Goal: Task Accomplishment & Management: Manage account settings

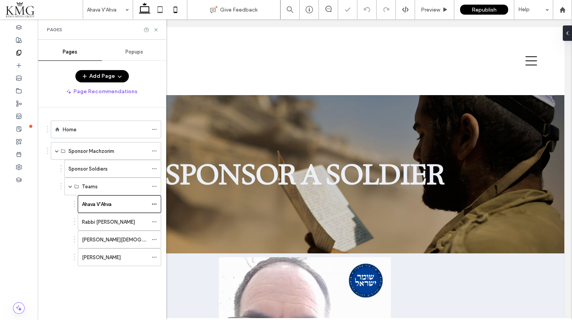
click at [174, 10] on icon at bounding box center [175, 9] width 15 height 15
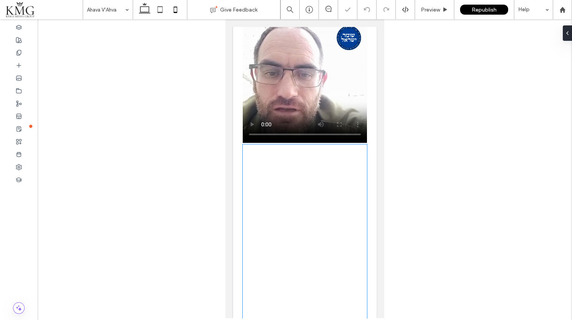
scroll to position [771, 0]
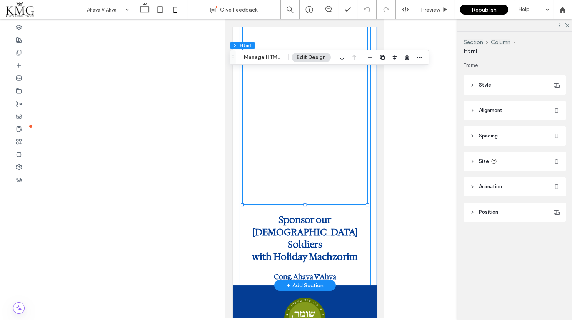
scroll to position [277, 0]
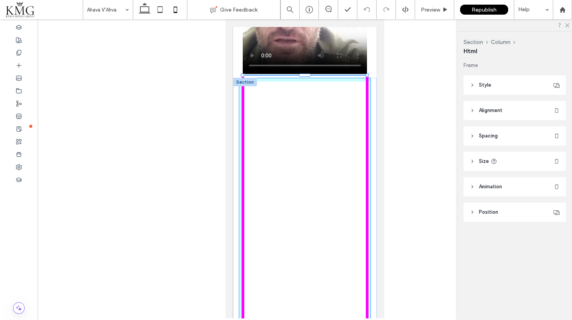
drag, startPoint x: 368, startPoint y: 205, endPoint x: 370, endPoint y: 255, distance: 49.3
type input "****"
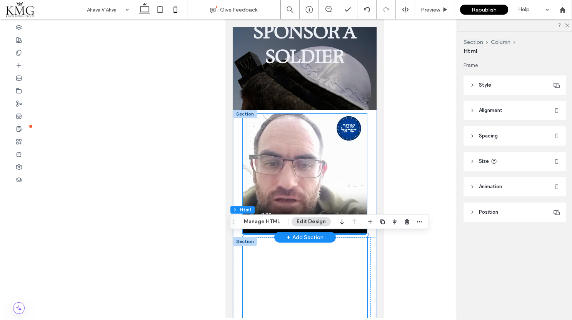
scroll to position [0, 0]
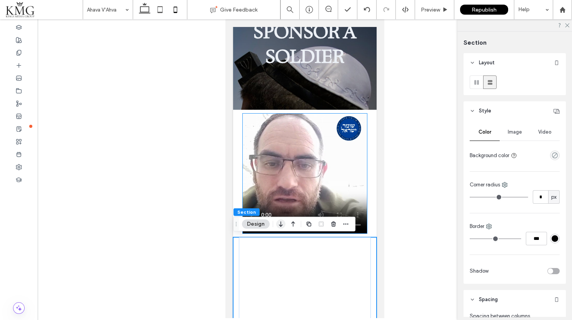
click at [282, 227] on icon "button" at bounding box center [280, 224] width 9 height 14
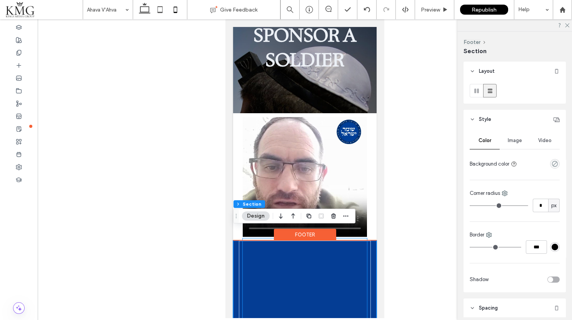
scroll to position [109, 0]
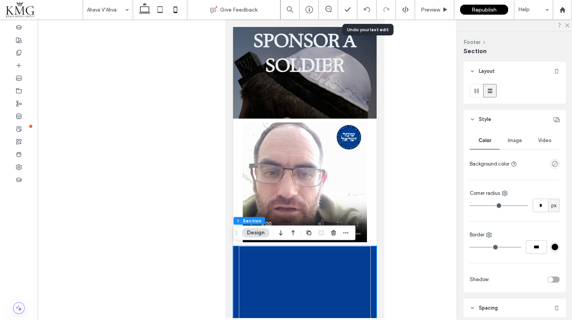
click at [365, 9] on icon at bounding box center [367, 10] width 6 height 6
click at [290, 232] on icon "button" at bounding box center [293, 232] width 9 height 14
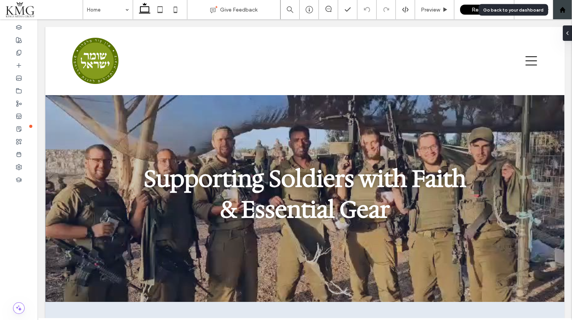
click at [565, 7] on icon at bounding box center [562, 10] width 7 height 7
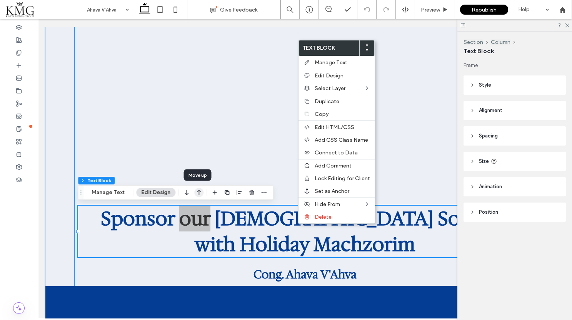
drag, startPoint x: 187, startPoint y: 190, endPoint x: 199, endPoint y: 192, distance: 12.5
click at [199, 192] on div at bounding box center [193, 192] width 22 height 14
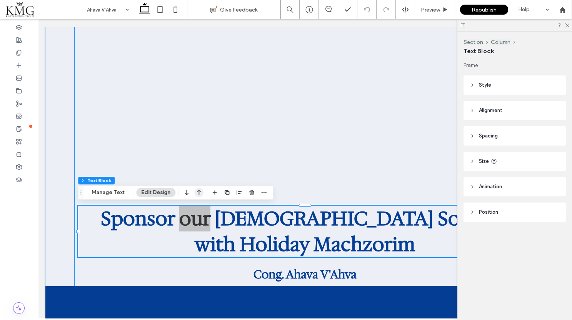
click at [197, 192] on use "button" at bounding box center [199, 192] width 4 height 5
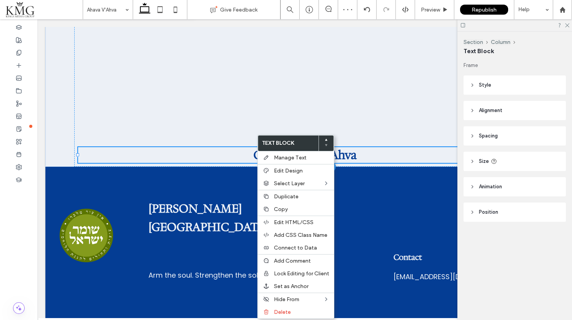
scroll to position [902, 0]
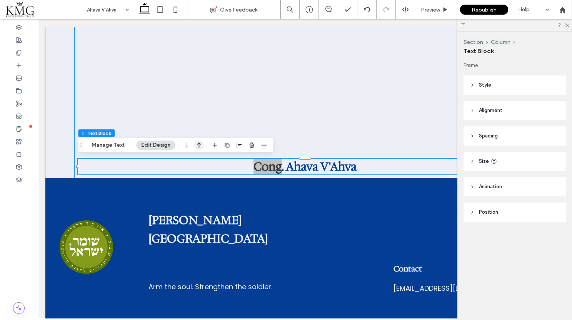
click at [199, 146] on icon "button" at bounding box center [198, 145] width 9 height 14
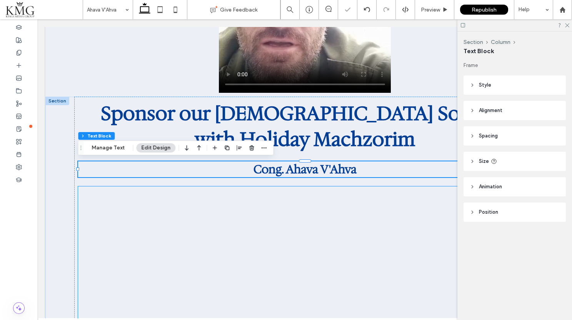
scroll to position [0, 0]
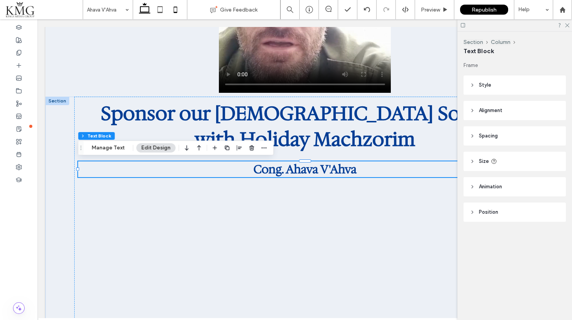
click at [174, 12] on use at bounding box center [174, 10] width 3 height 6
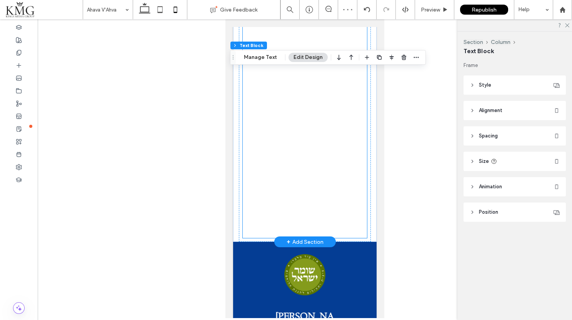
scroll to position [893, 0]
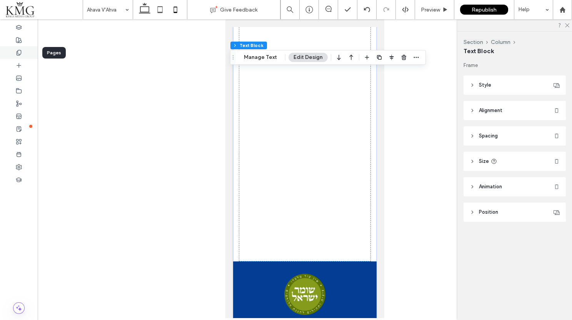
click at [17, 53] on icon at bounding box center [19, 53] width 6 height 6
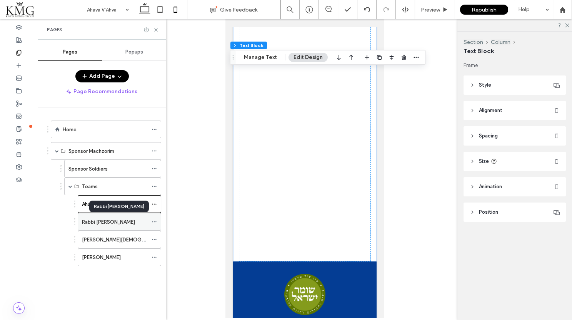
click at [100, 221] on label "Rabbi Joseph Sofer" at bounding box center [108, 221] width 53 height 13
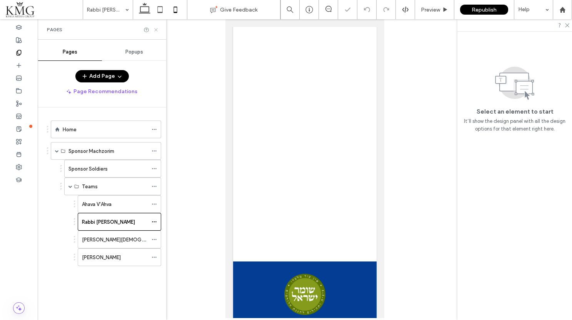
click at [156, 28] on use at bounding box center [155, 29] width 3 height 3
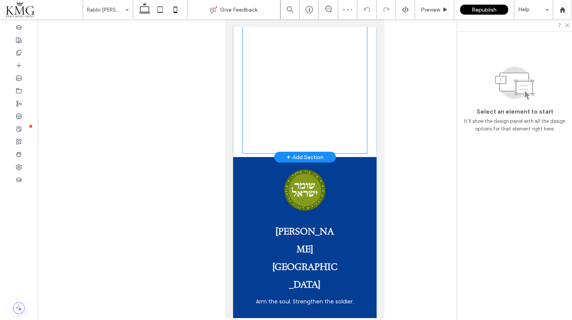
scroll to position [908, 0]
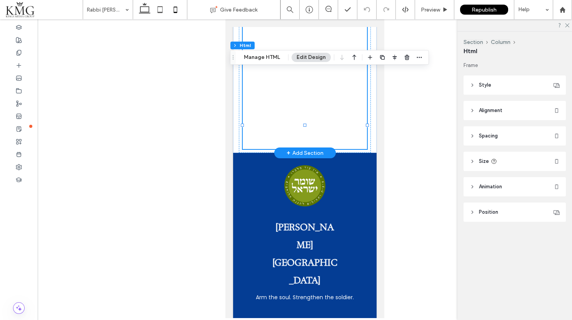
scroll to position [280, 0]
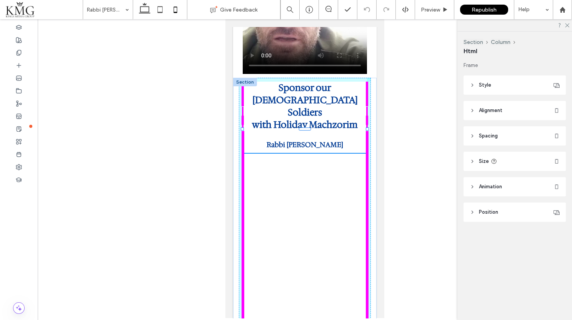
drag, startPoint x: 367, startPoint y: 125, endPoint x: 367, endPoint y: 172, distance: 47.3
click at [243, 130] on div at bounding box center [243, 129] width 0 height 0
type input "****"
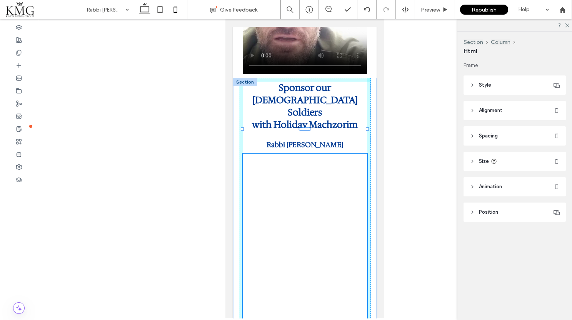
drag, startPoint x: 366, startPoint y: 172, endPoint x: 372, endPoint y: 232, distance: 60.3
type input "****"
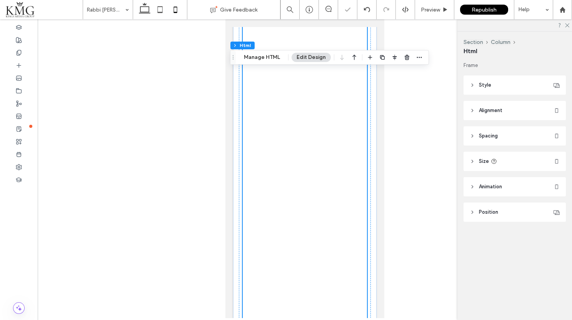
scroll to position [889, 0]
click at [15, 55] on div at bounding box center [19, 52] width 38 height 13
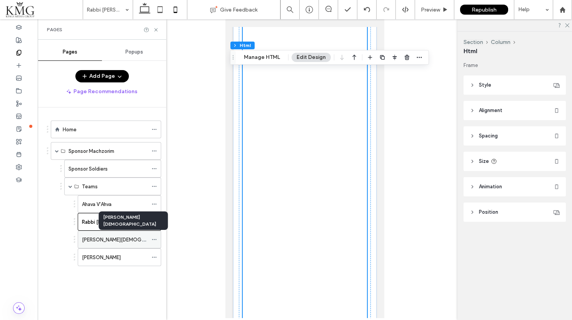
click at [102, 239] on label "Beth Torah" at bounding box center [129, 239] width 94 height 13
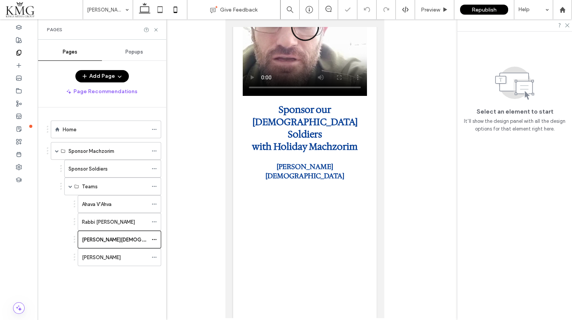
scroll to position [279, 0]
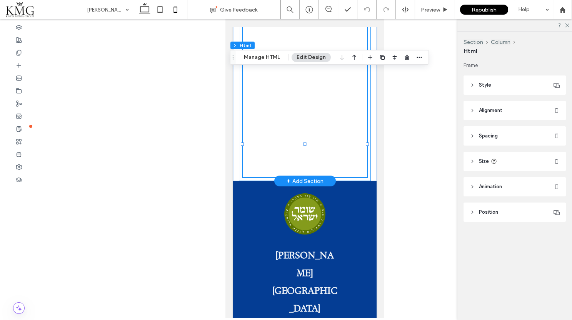
scroll to position [286, 0]
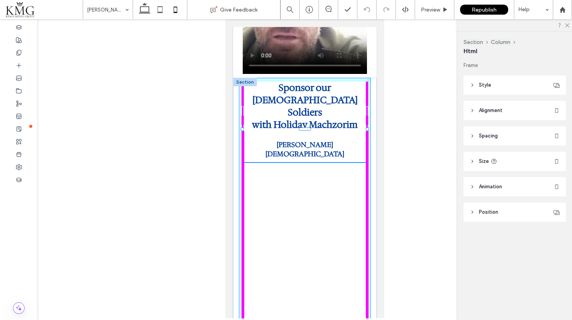
drag, startPoint x: 366, startPoint y: 143, endPoint x: 369, endPoint y: 233, distance: 89.7
type input "****"
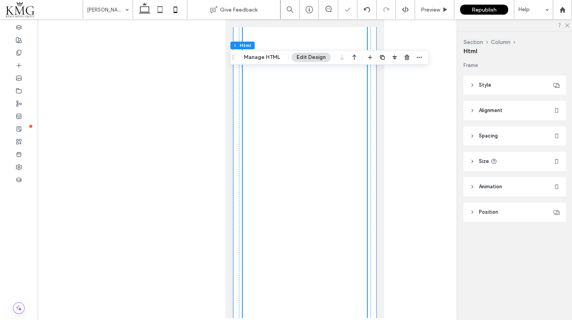
scroll to position [962, 0]
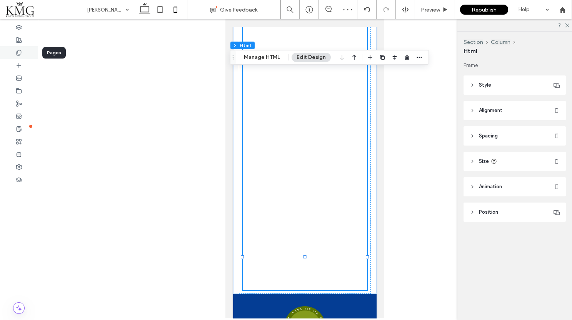
click at [17, 54] on icon at bounding box center [19, 53] width 6 height 6
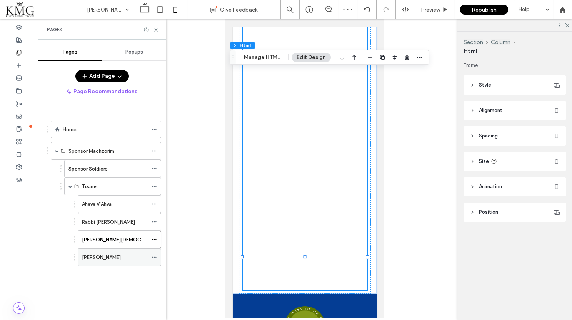
click at [96, 260] on div "Shevet Ahim" at bounding box center [115, 257] width 66 height 17
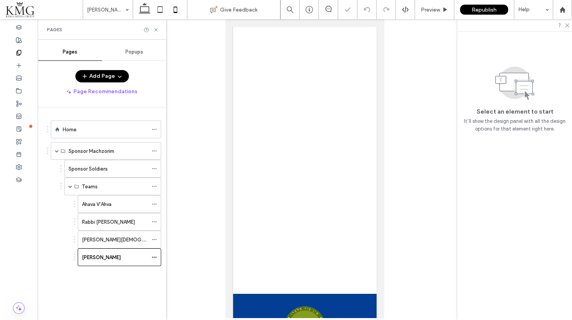
click at [156, 30] on use at bounding box center [155, 29] width 3 height 3
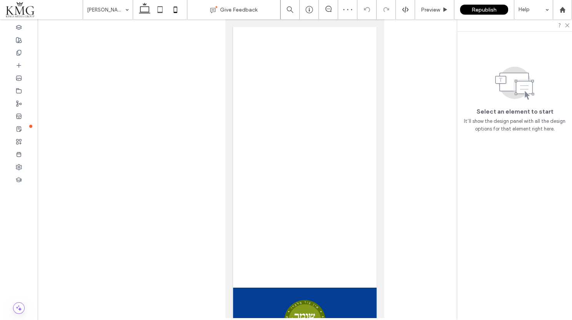
scroll to position [786, 0]
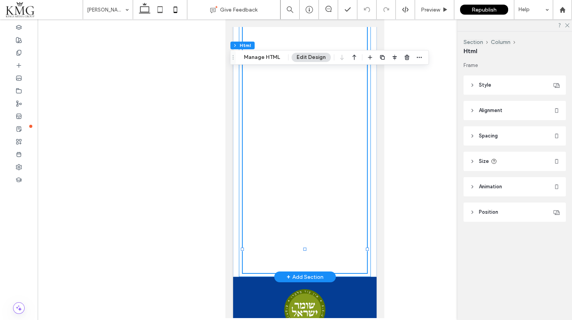
scroll to position [284, 0]
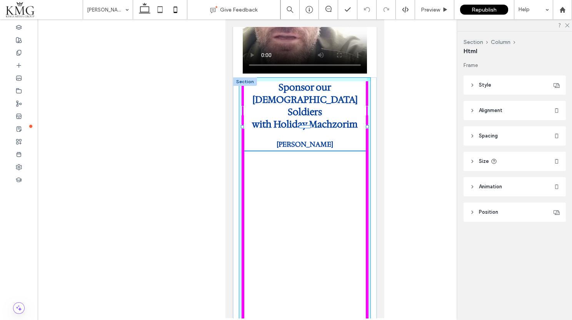
drag, startPoint x: 367, startPoint y: 248, endPoint x: 370, endPoint y: 317, distance: 68.9
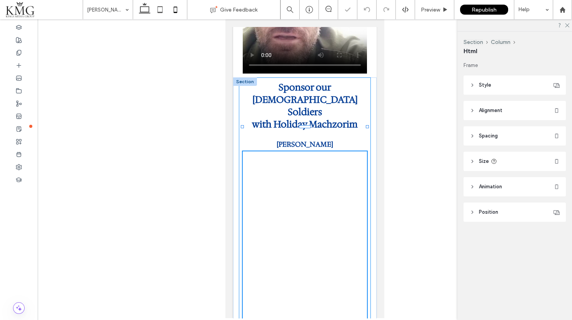
type input "****"
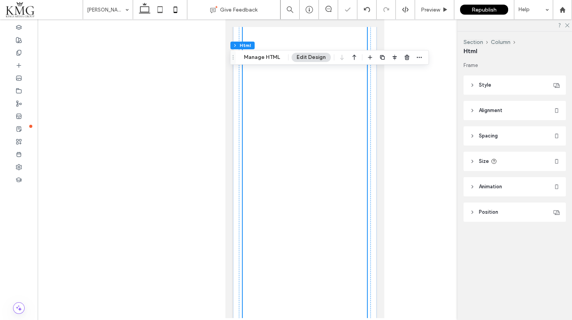
scroll to position [886, 0]
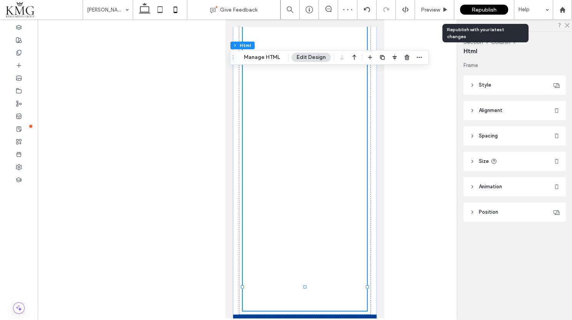
click at [474, 8] on span "Republish" at bounding box center [484, 10] width 25 height 7
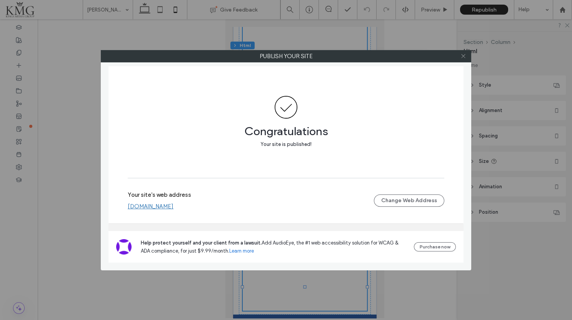
click at [465, 56] on icon at bounding box center [463, 56] width 6 height 6
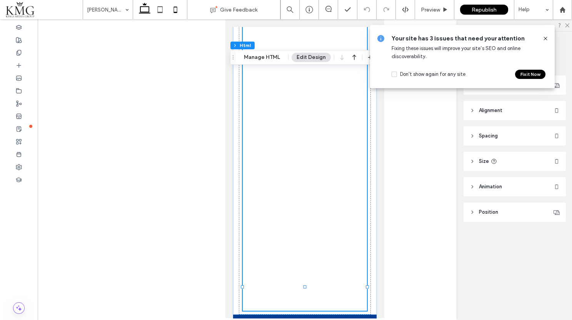
click at [144, 12] on use at bounding box center [145, 8] width 12 height 11
type input "****"
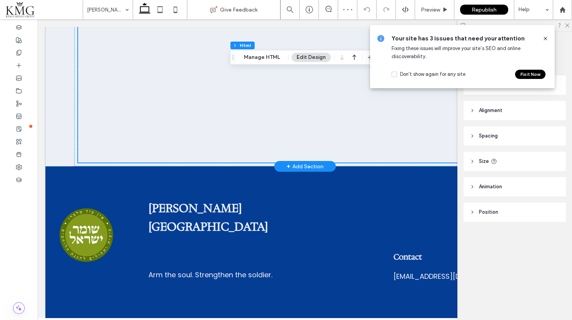
scroll to position [885, 0]
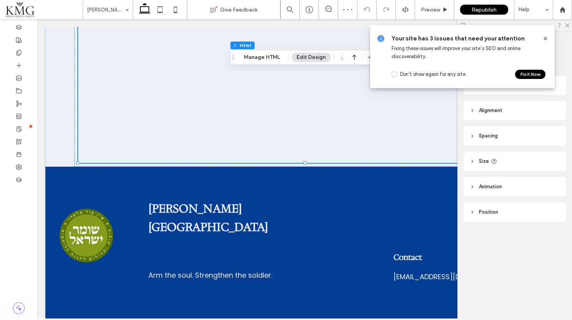
click at [545, 36] on icon at bounding box center [545, 38] width 6 height 6
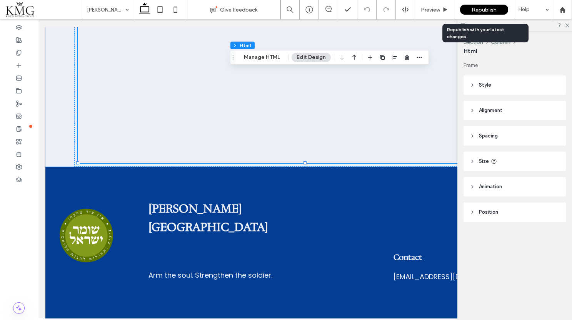
click at [474, 9] on span "Republish" at bounding box center [484, 10] width 25 height 7
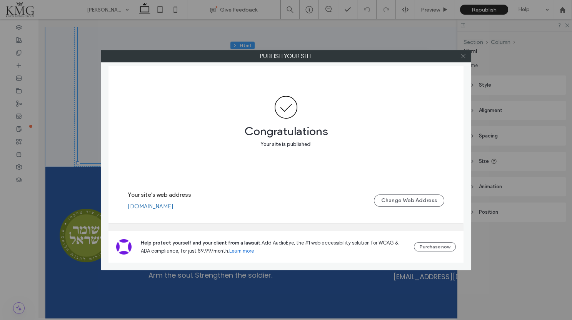
click at [462, 55] on use at bounding box center [463, 56] width 4 height 4
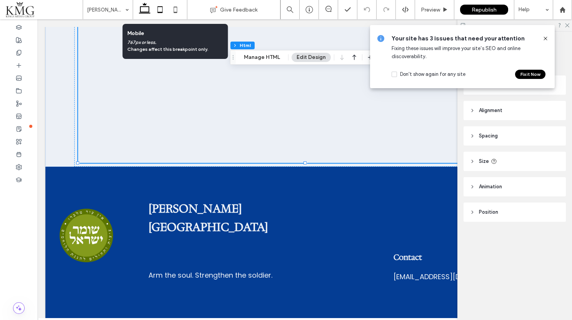
click at [161, 10] on icon at bounding box center [159, 9] width 15 height 15
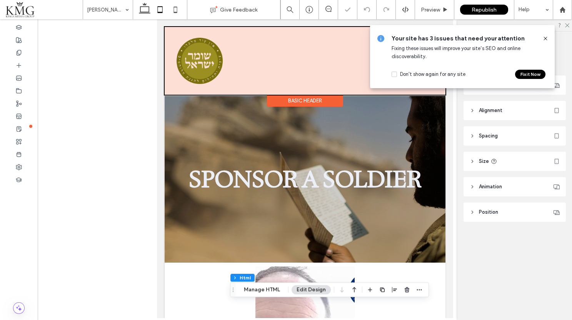
scroll to position [0, 0]
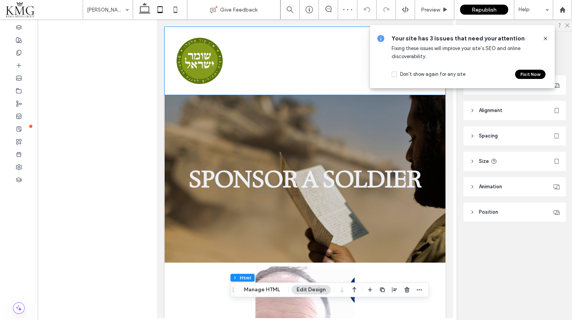
click at [546, 38] on icon at bounding box center [545, 38] width 6 height 6
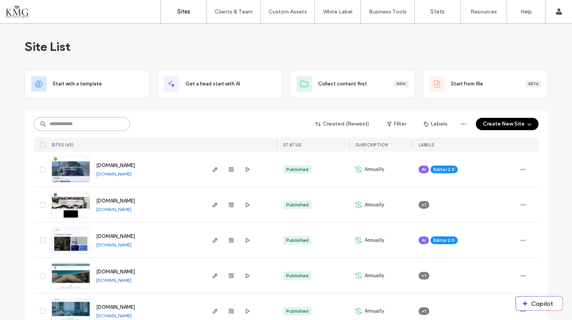
click at [62, 126] on input at bounding box center [82, 124] width 96 height 14
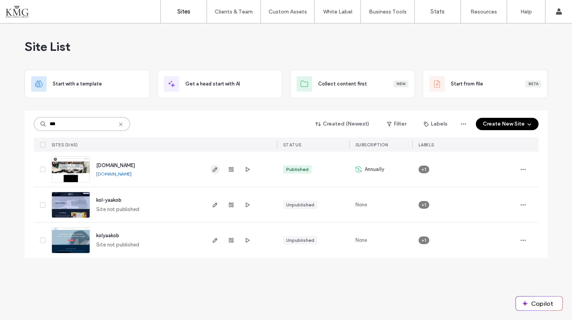
type input "***"
click at [214, 166] on icon "button" at bounding box center [215, 169] width 6 height 6
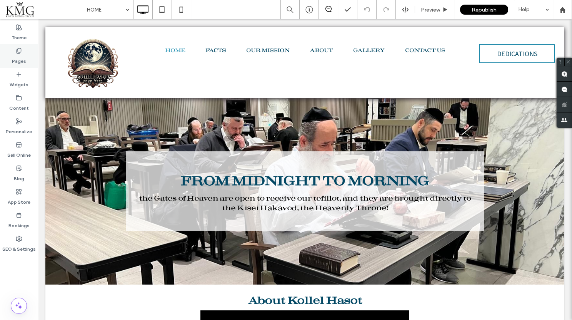
click at [15, 55] on label "Pages" at bounding box center [19, 59] width 14 height 11
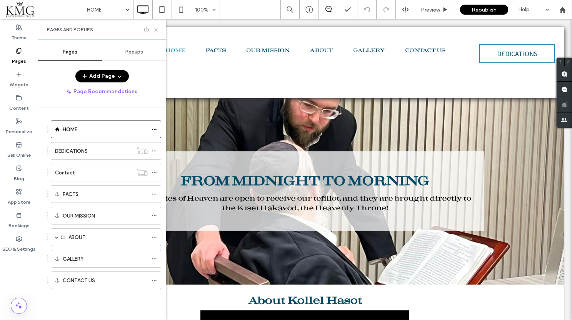
click at [155, 30] on use at bounding box center [155, 29] width 3 height 3
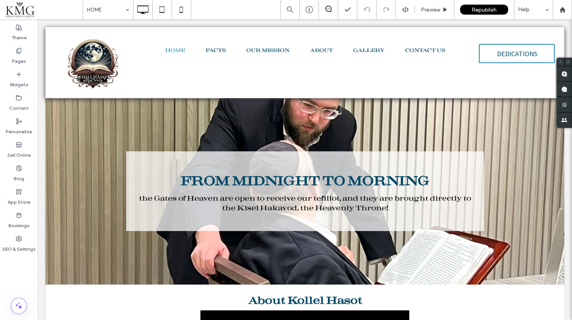
click at [155, 30] on div "Click To Paste ${text} HOME FACTS OUR MISSION ABOUT GALLERY CONTACT US Click To…" at bounding box center [304, 62] width 519 height 71
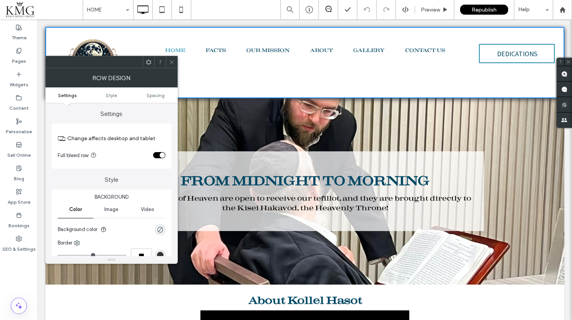
click at [169, 64] on icon at bounding box center [172, 62] width 6 height 6
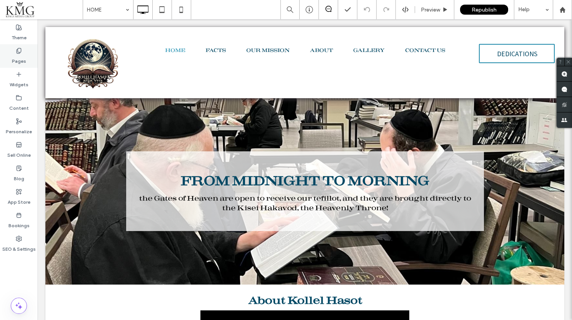
click at [19, 51] on use at bounding box center [19, 50] width 4 height 5
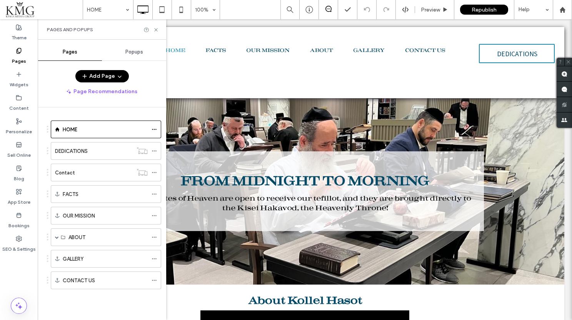
click at [89, 76] on span "button" at bounding box center [86, 76] width 8 height 12
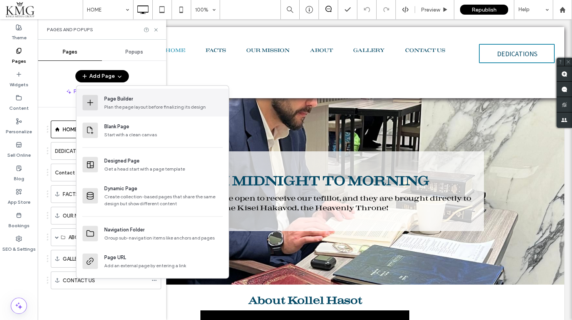
click at [102, 105] on div "Page Builder Plan the page layout before finalizing its design" at bounding box center [153, 103] width 152 height 28
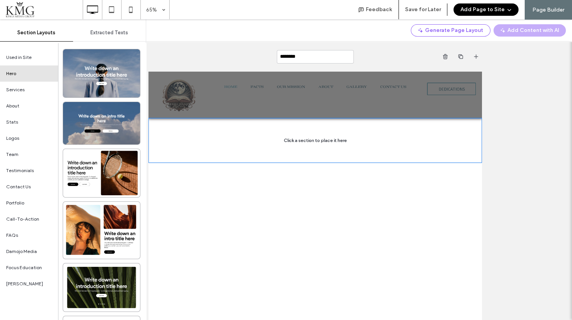
click at [302, 56] on input "********" at bounding box center [315, 56] width 77 height 13
type input "******"
click at [242, 54] on div "******" at bounding box center [315, 57] width 334 height 30
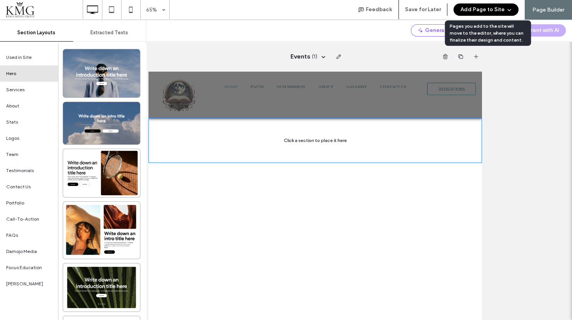
click at [469, 12] on button "Add Page to Site" at bounding box center [486, 9] width 65 height 12
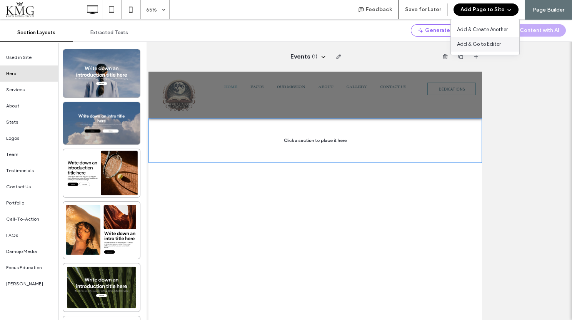
click at [464, 47] on span "Add & Go to Editor" at bounding box center [479, 44] width 44 height 8
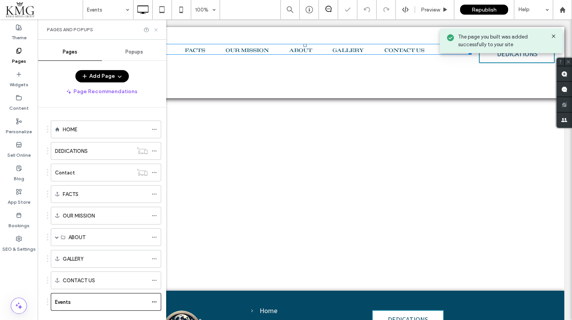
click at [154, 30] on icon at bounding box center [156, 30] width 6 height 6
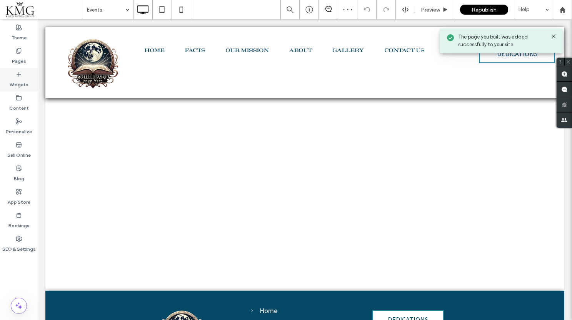
click at [24, 79] on label "Widgets" at bounding box center [19, 82] width 19 height 11
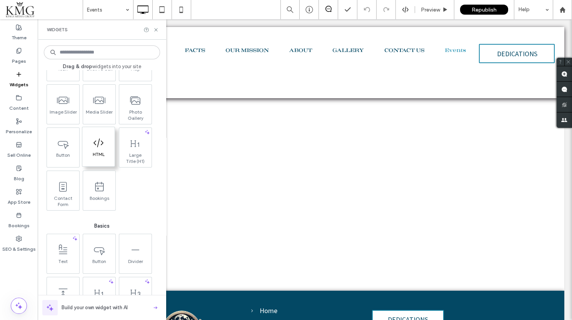
scroll to position [221, 0]
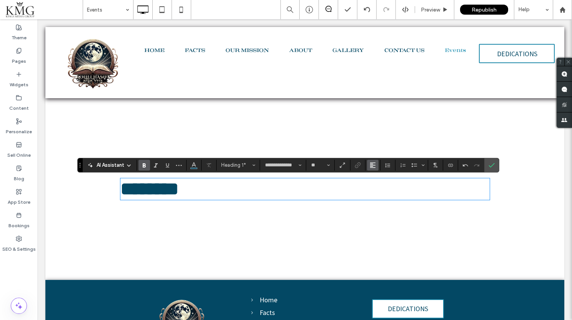
click at [372, 165] on icon "Alignment" at bounding box center [373, 165] width 6 height 6
click at [375, 188] on icon "ui.textEditor.alignment.center" at bounding box center [378, 188] width 6 height 6
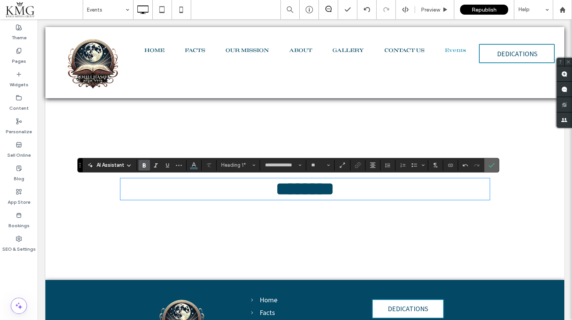
click at [489, 161] on span "Confirm" at bounding box center [490, 165] width 3 height 14
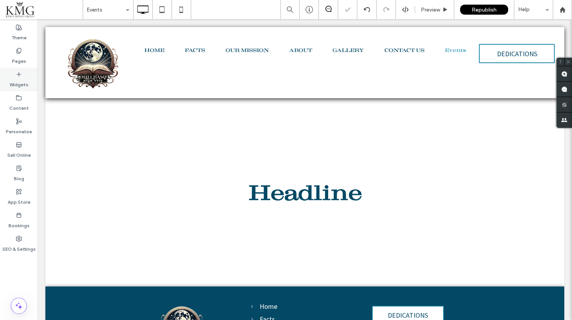
click at [18, 79] on label "Widgets" at bounding box center [19, 82] width 19 height 11
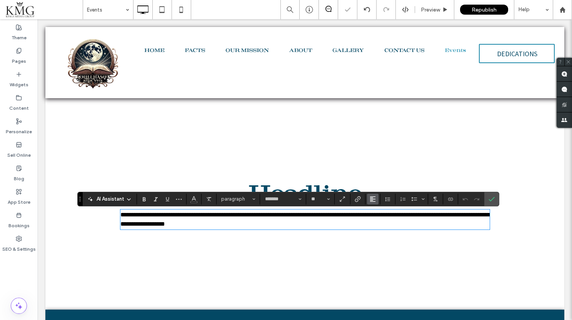
click at [376, 200] on button "Alignment" at bounding box center [373, 198] width 12 height 11
click at [375, 220] on icon "ui.textEditor.alignment.center" at bounding box center [378, 222] width 6 height 6
click at [495, 199] on label "Confirm" at bounding box center [492, 199] width 12 height 14
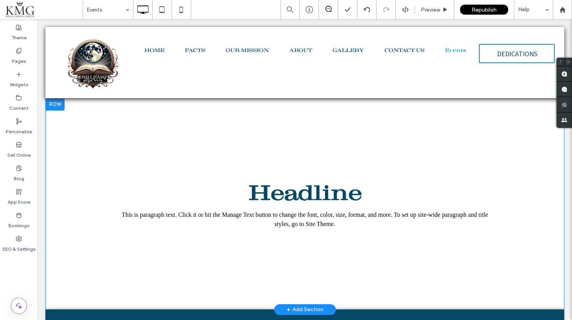
scroll to position [0, 0]
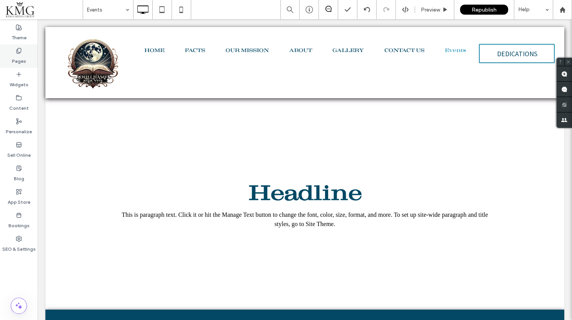
click at [15, 53] on div "Pages" at bounding box center [19, 55] width 38 height 23
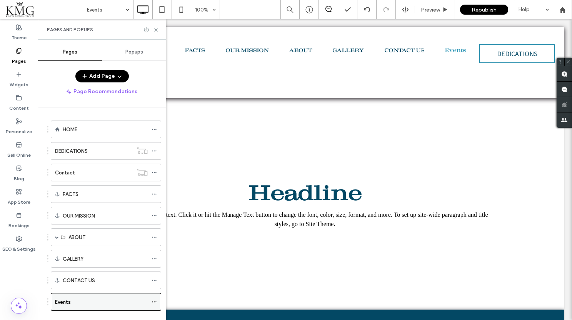
click at [152, 301] on use at bounding box center [154, 301] width 4 height 1
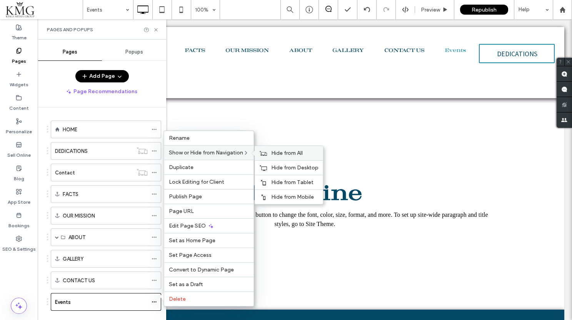
click at [285, 153] on span "Hide from All" at bounding box center [287, 153] width 32 height 7
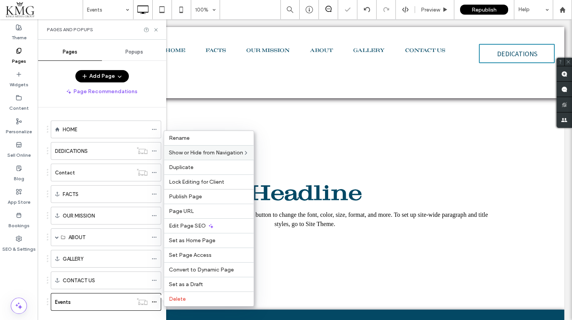
click at [217, 117] on div at bounding box center [305, 169] width 534 height 300
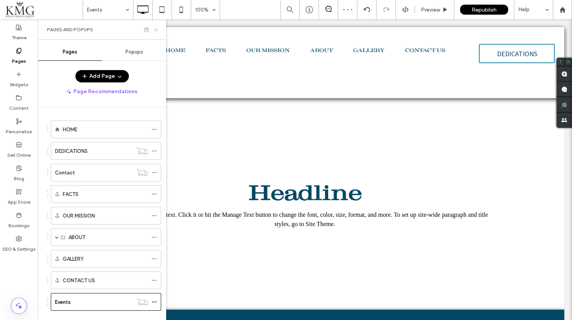
click at [156, 30] on use at bounding box center [155, 29] width 3 height 3
